Goal: Information Seeking & Learning: Learn about a topic

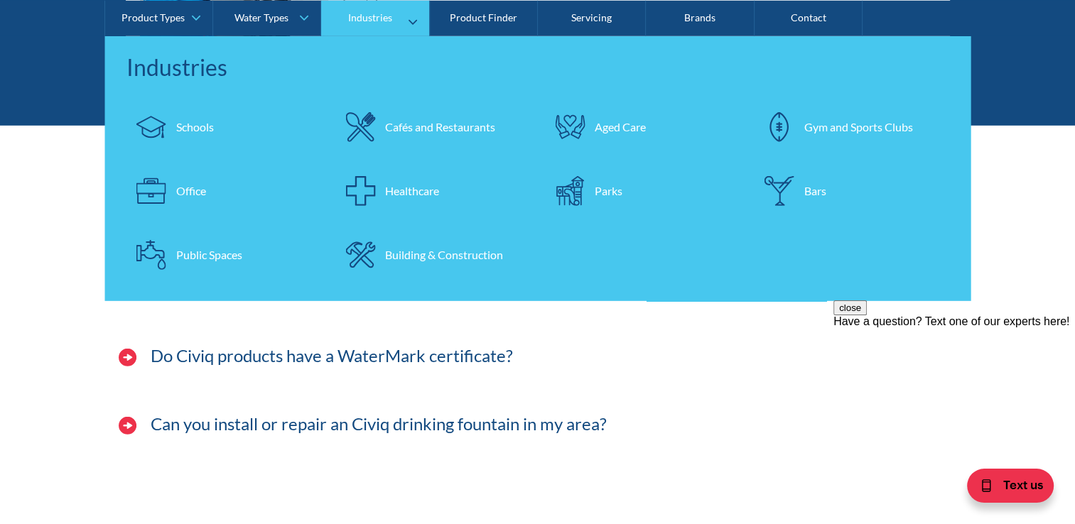
click at [196, 127] on div "Schools" at bounding box center [195, 126] width 38 height 17
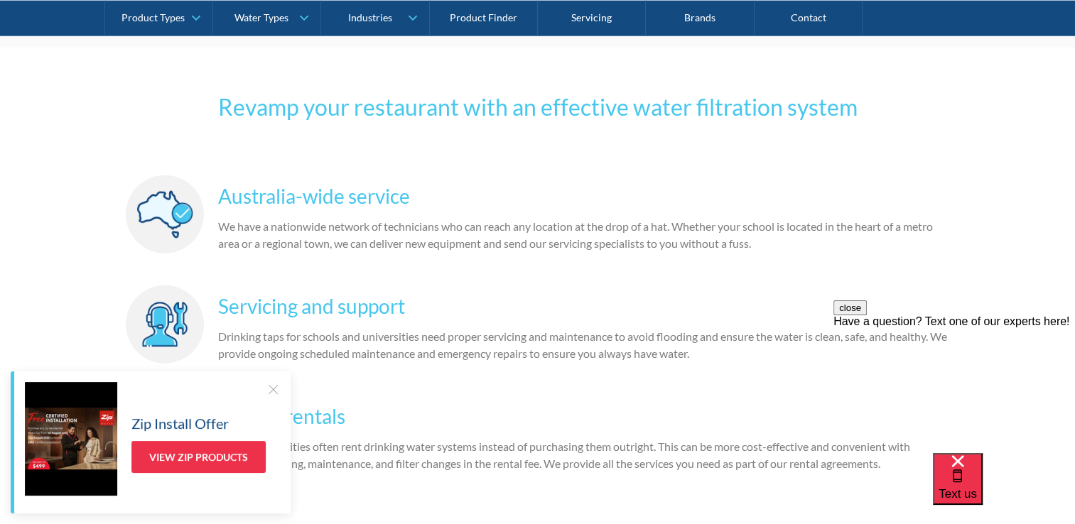
scroll to position [4050, 0]
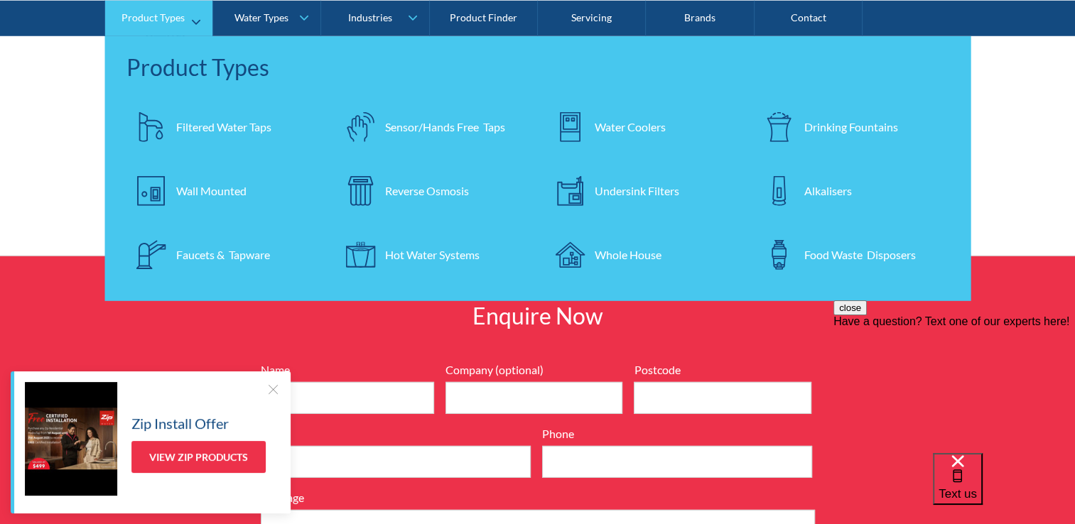
click at [642, 121] on div "Water Coolers" at bounding box center [630, 126] width 71 height 17
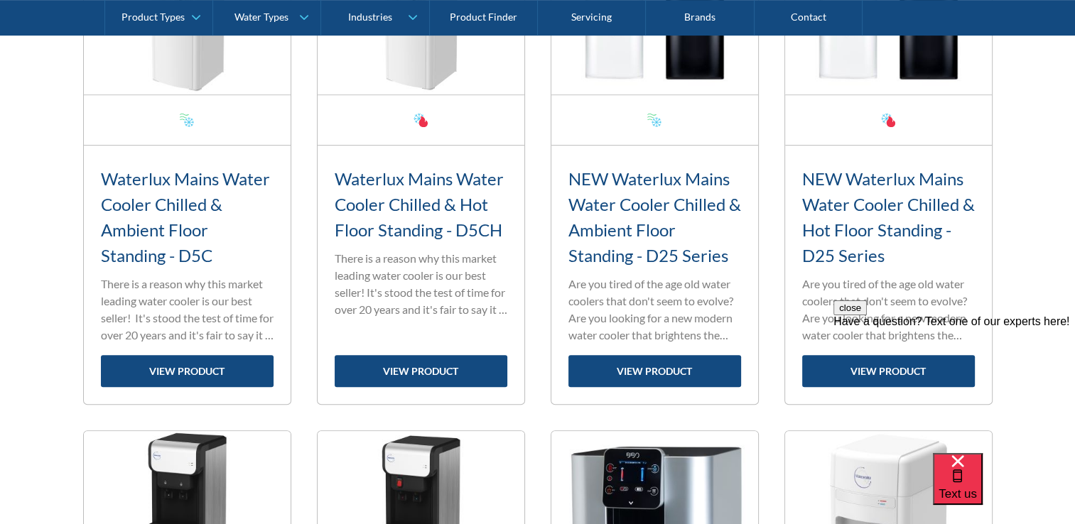
scroll to position [112, 0]
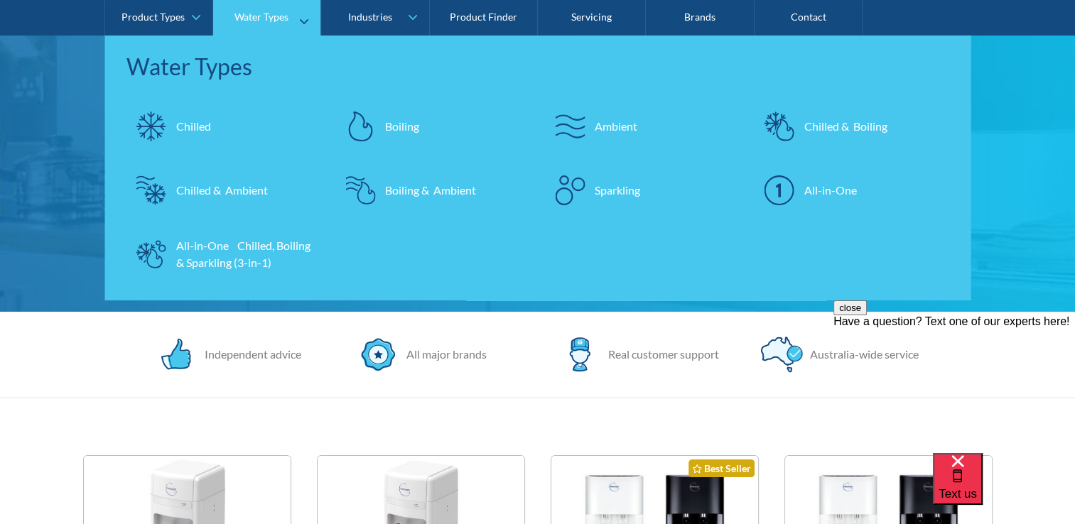
click at [186, 185] on div "Chilled & Ambient" at bounding box center [222, 190] width 92 height 17
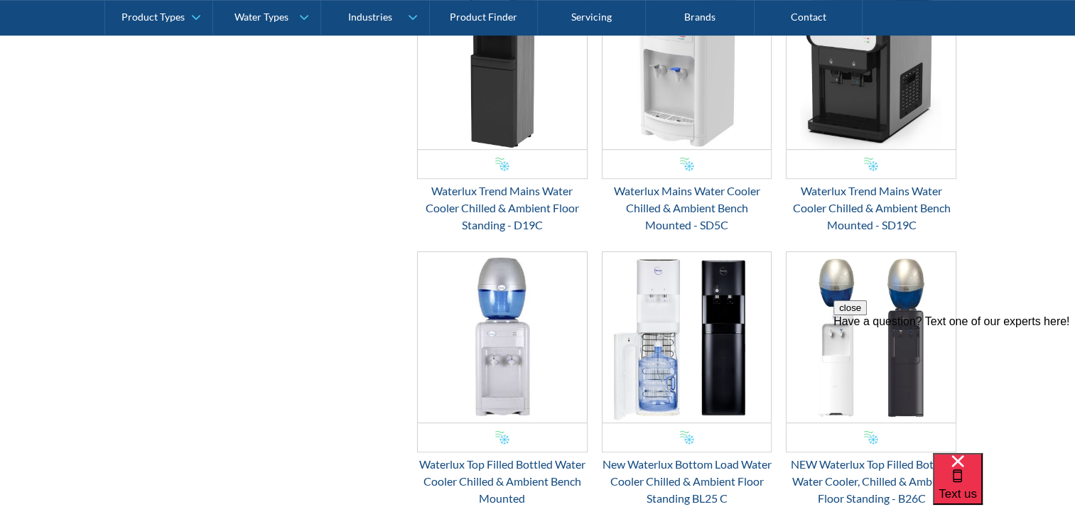
scroll to position [284, 0]
